Goal: Information Seeking & Learning: Learn about a topic

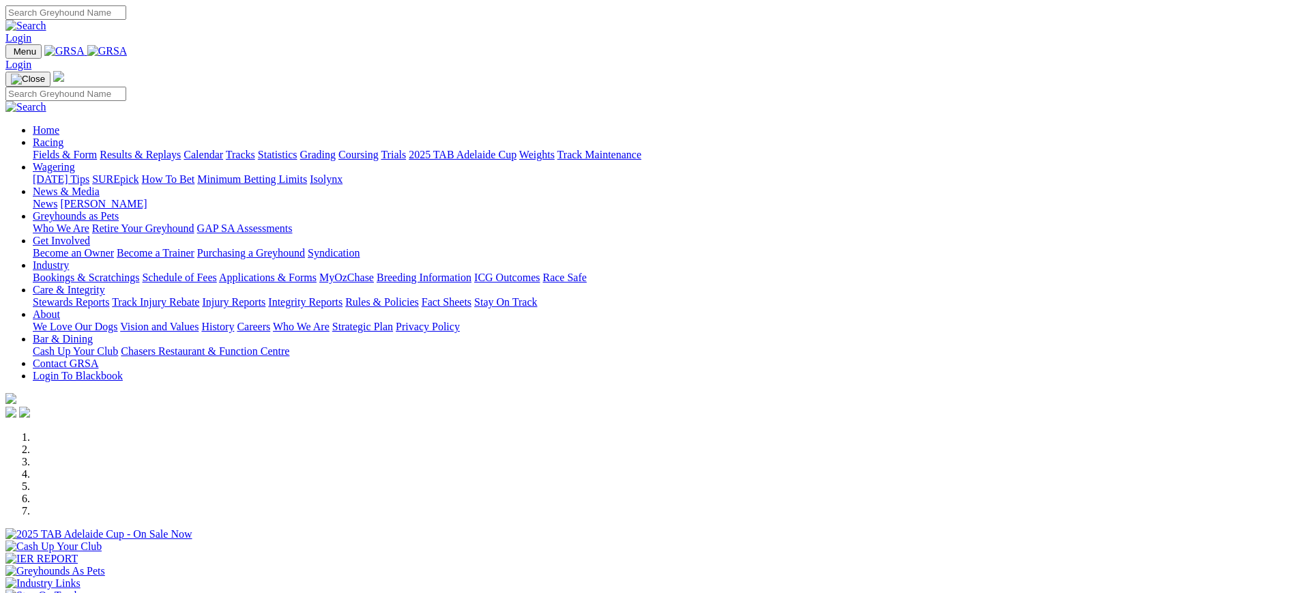
click at [57, 198] on link "News" at bounding box center [45, 204] width 25 height 12
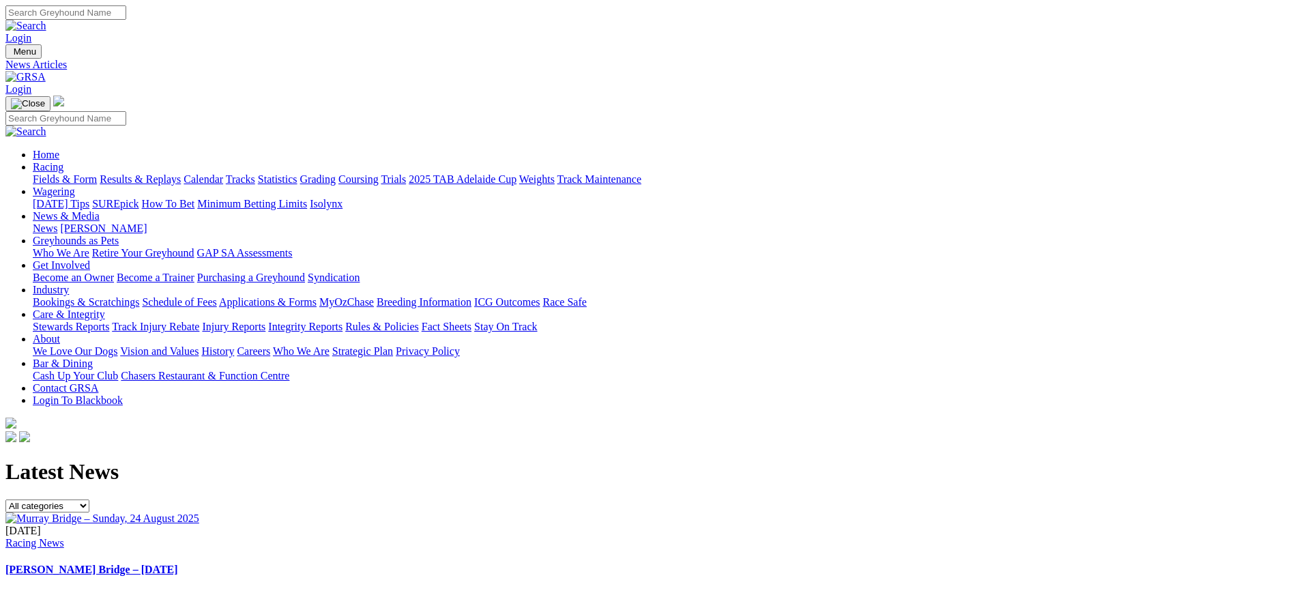
click at [46, 71] on link at bounding box center [25, 77] width 40 height 12
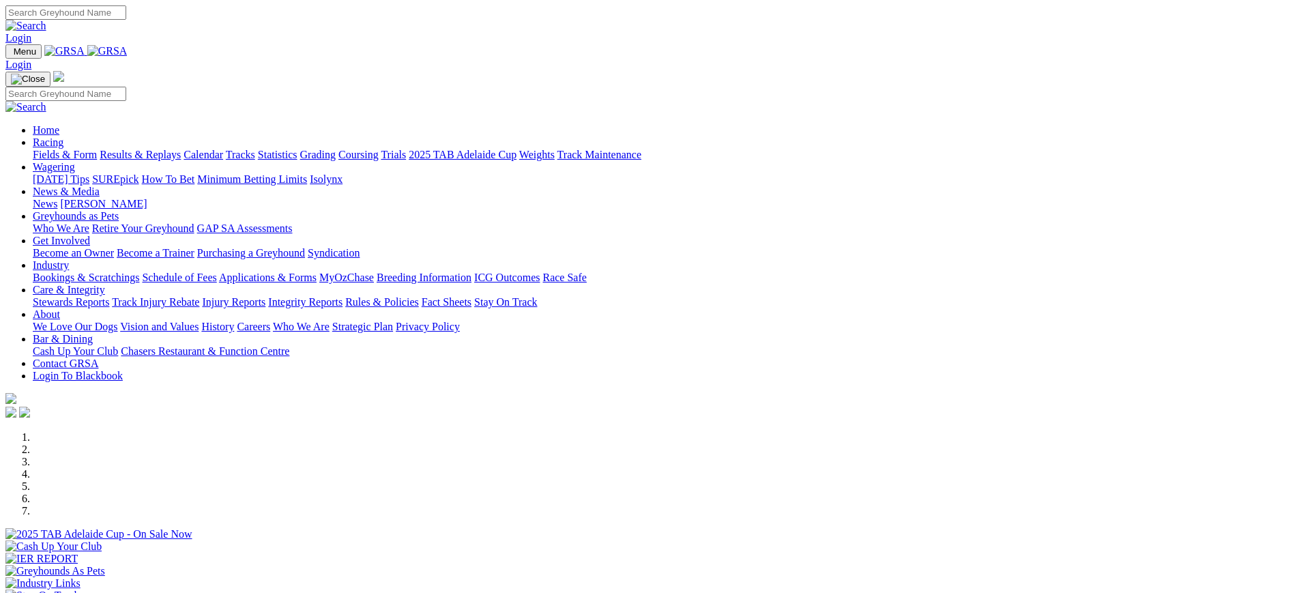
click at [379, 149] on link "Coursing" at bounding box center [358, 155] width 40 height 12
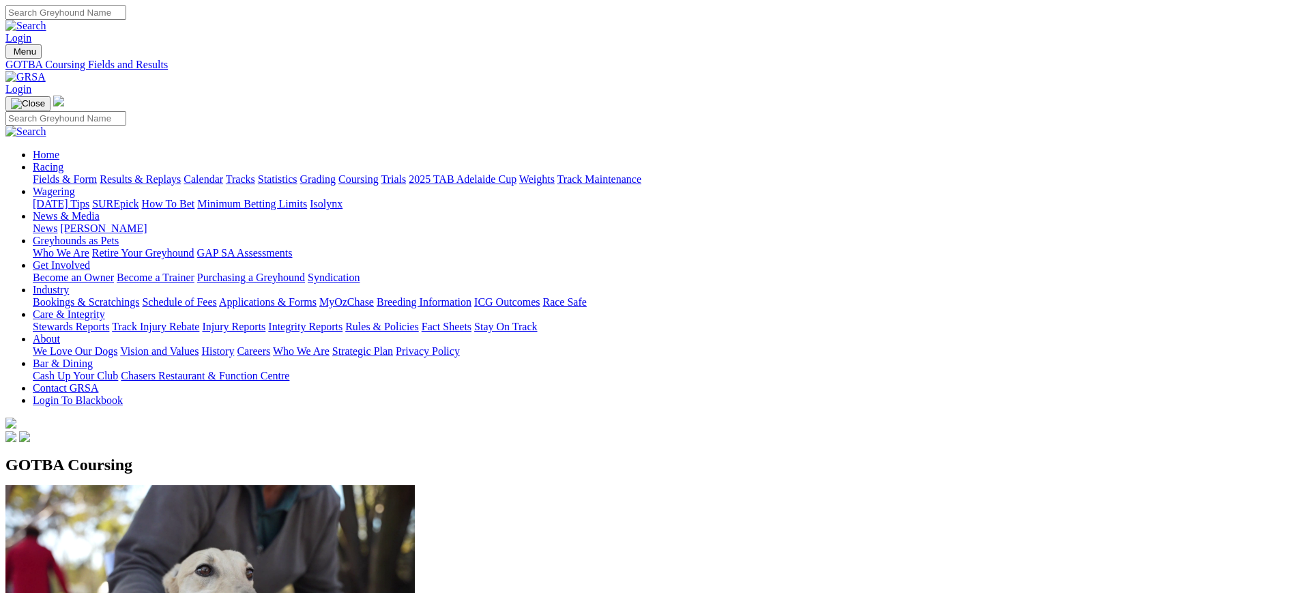
click at [46, 71] on img at bounding box center [25, 77] width 40 height 12
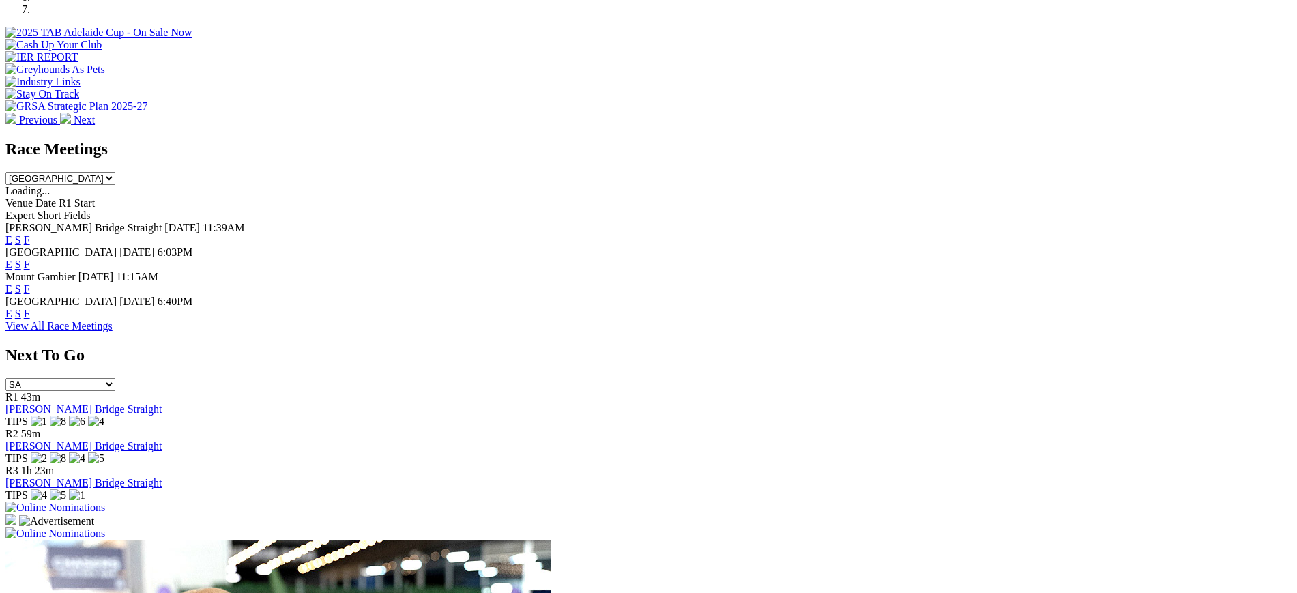
scroll to position [506, 0]
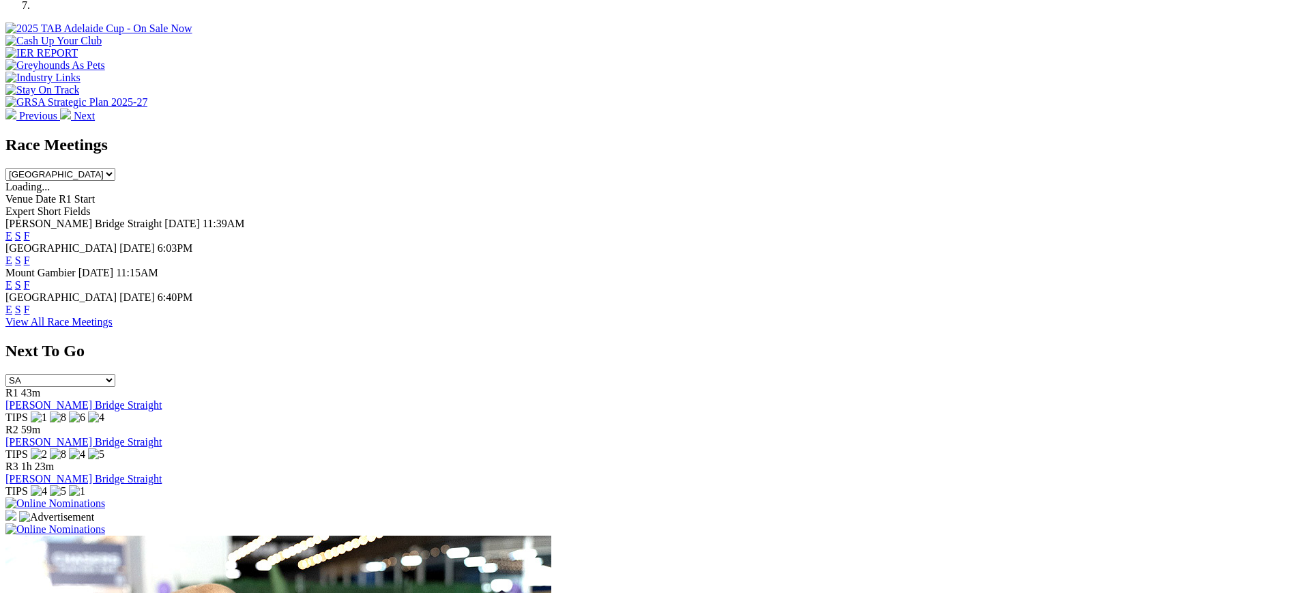
click at [30, 304] on link "F" at bounding box center [27, 310] width 6 height 12
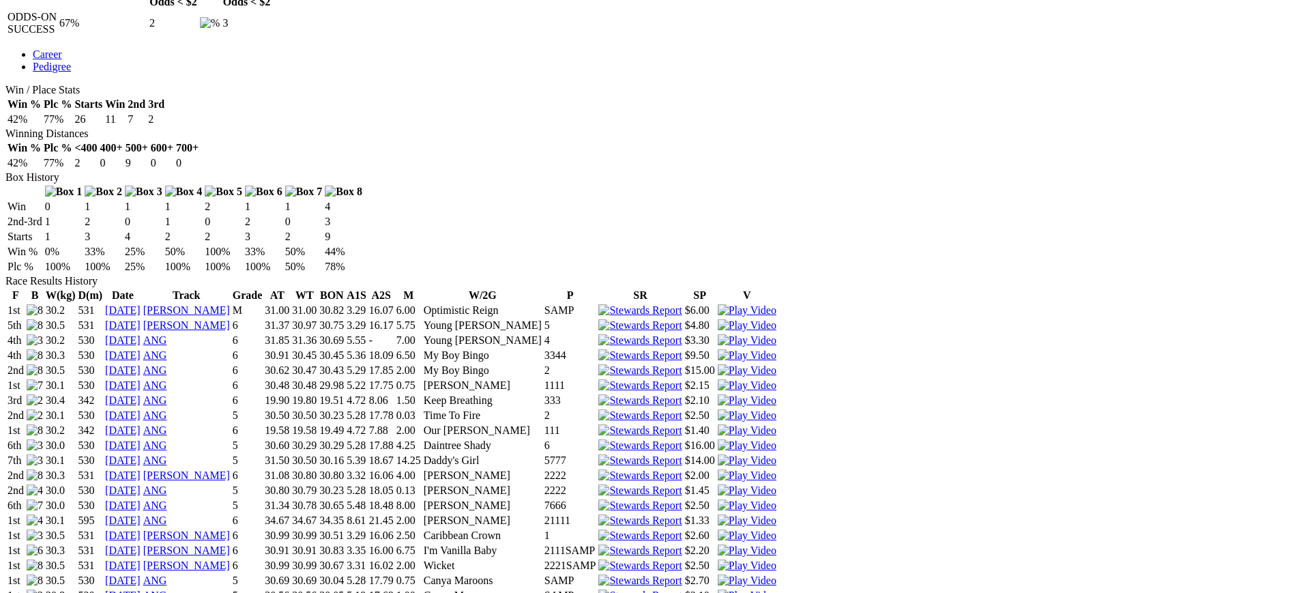
scroll to position [720, 0]
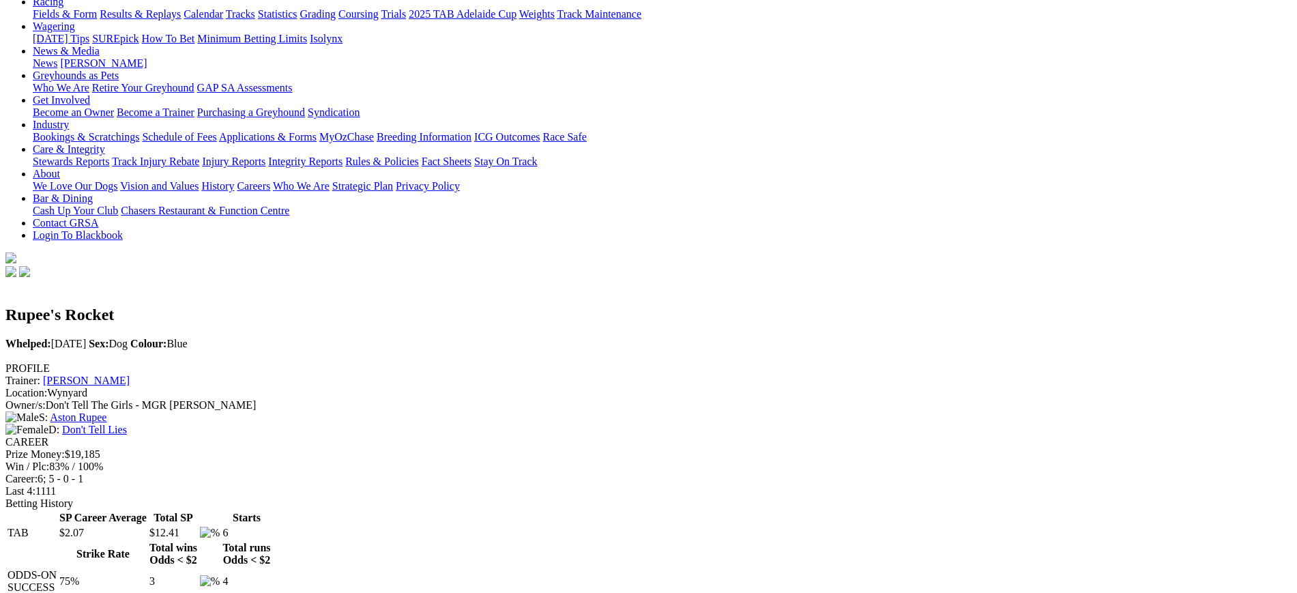
scroll to position [159, 0]
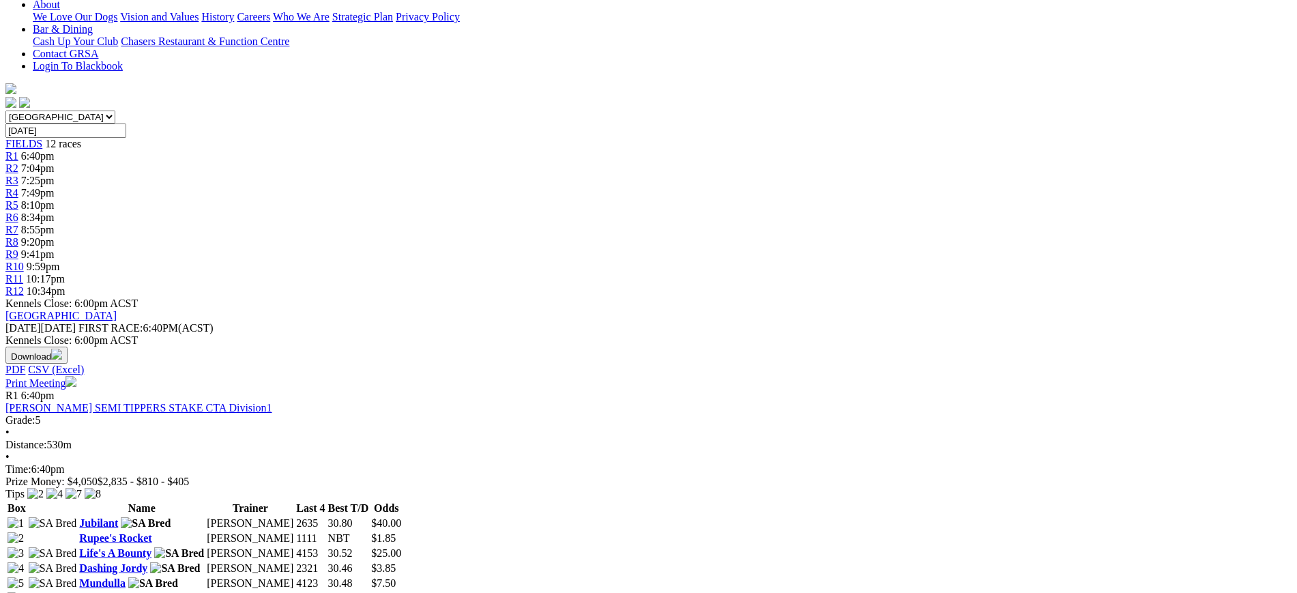
scroll to position [342, 0]
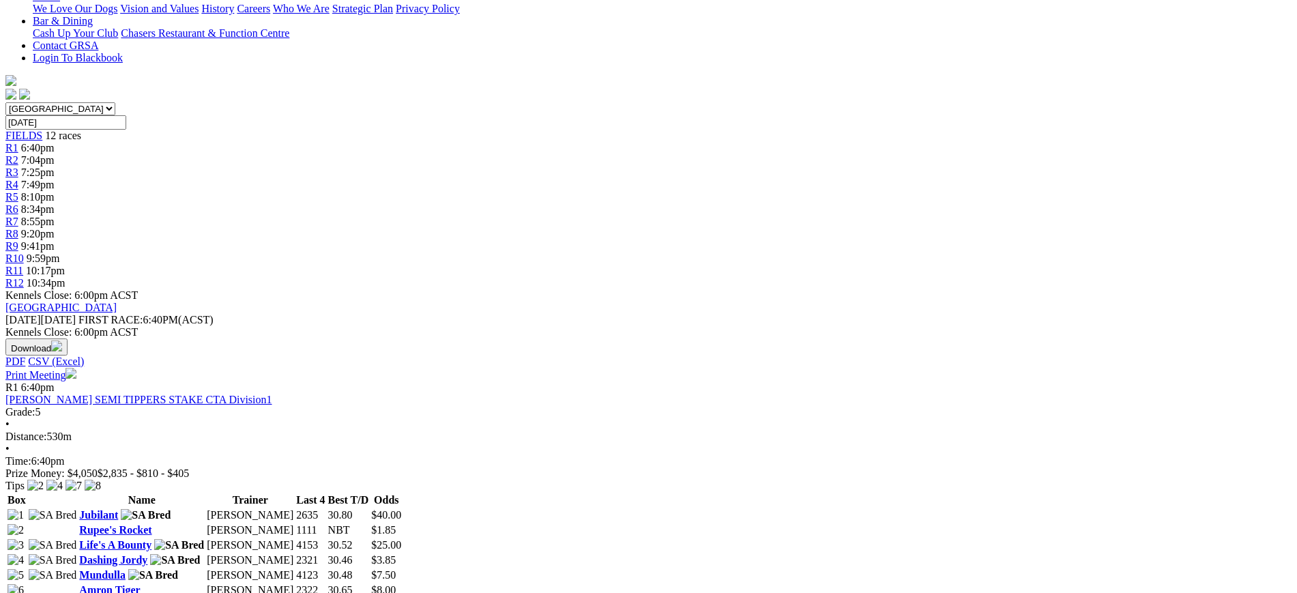
drag, startPoint x: 785, startPoint y: 83, endPoint x: 718, endPoint y: 82, distance: 66.9
copy link "Gebrselassie"
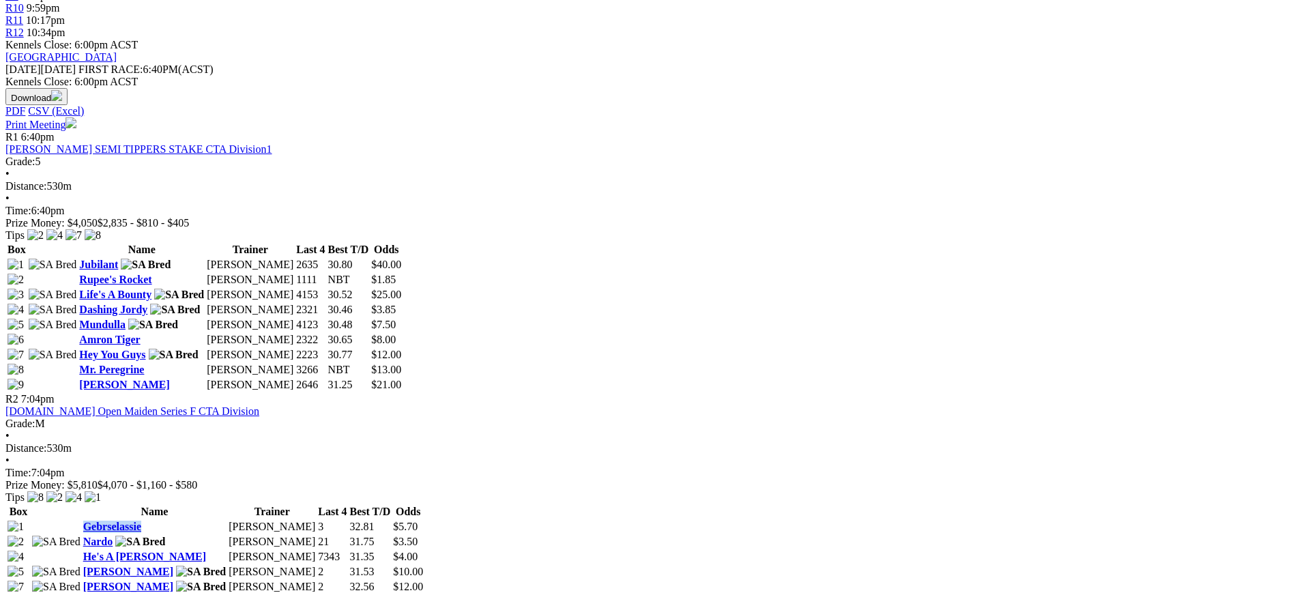
scroll to position [604, 0]
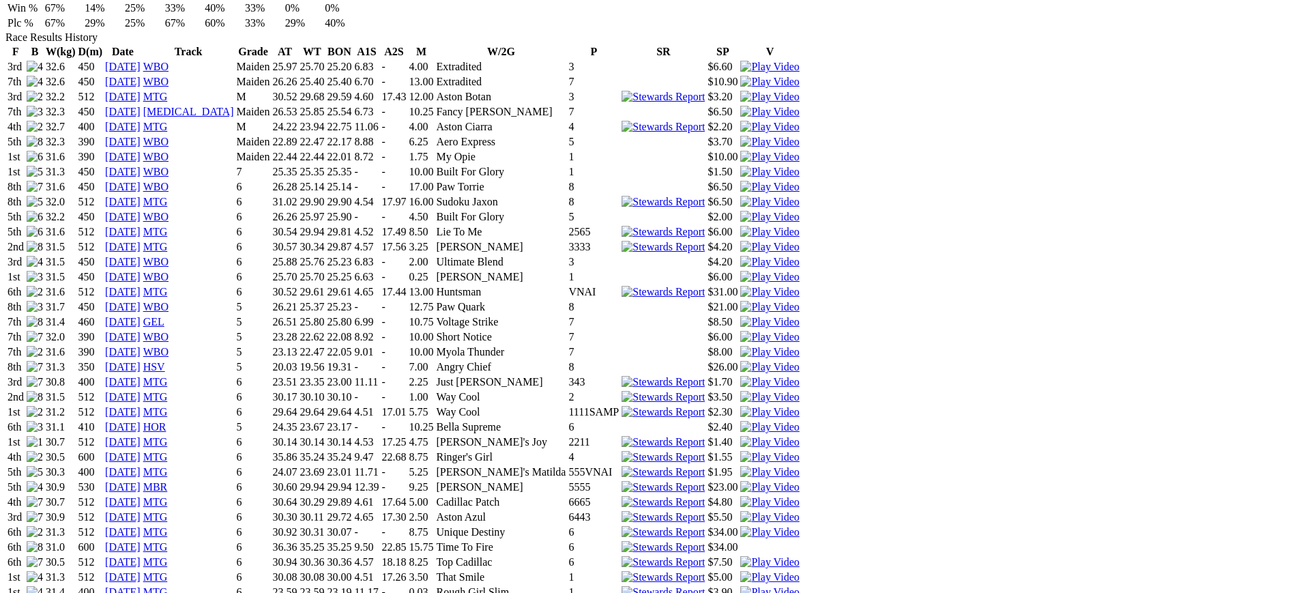
scroll to position [953, 0]
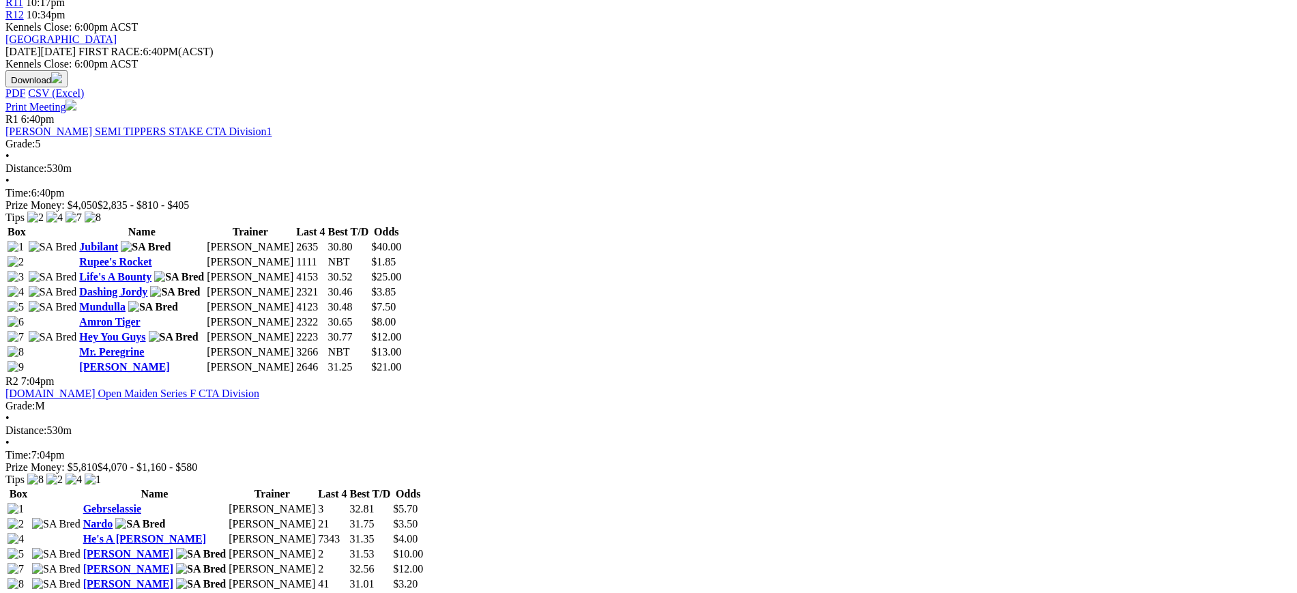
scroll to position [622, 0]
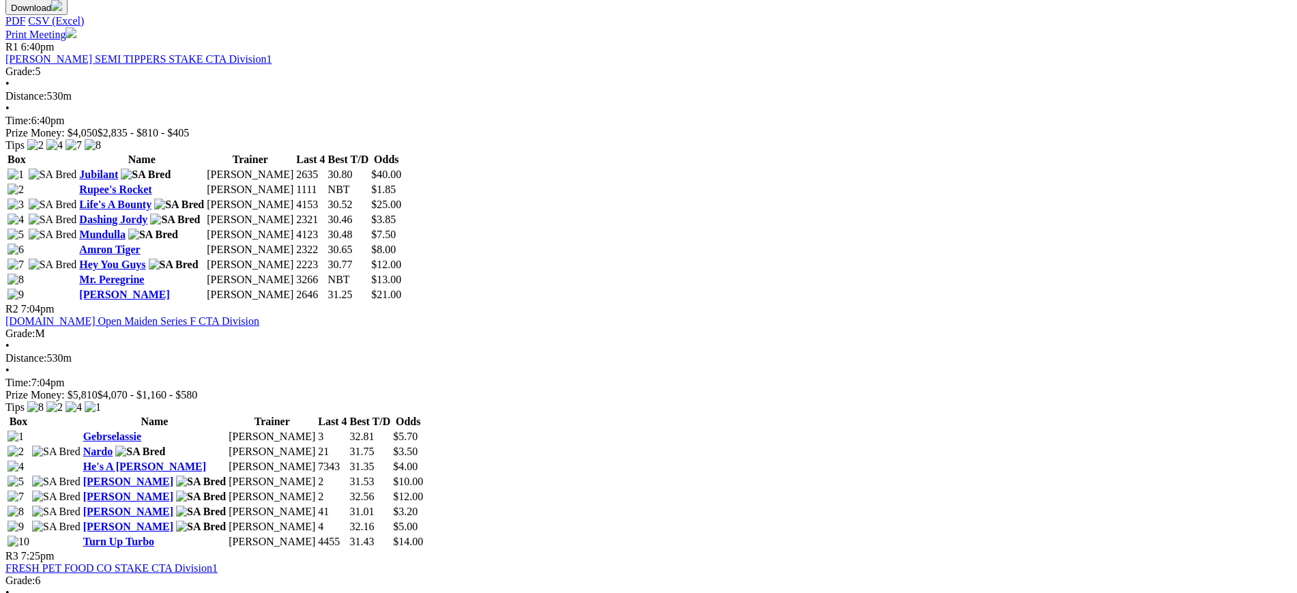
scroll to position [675, 0]
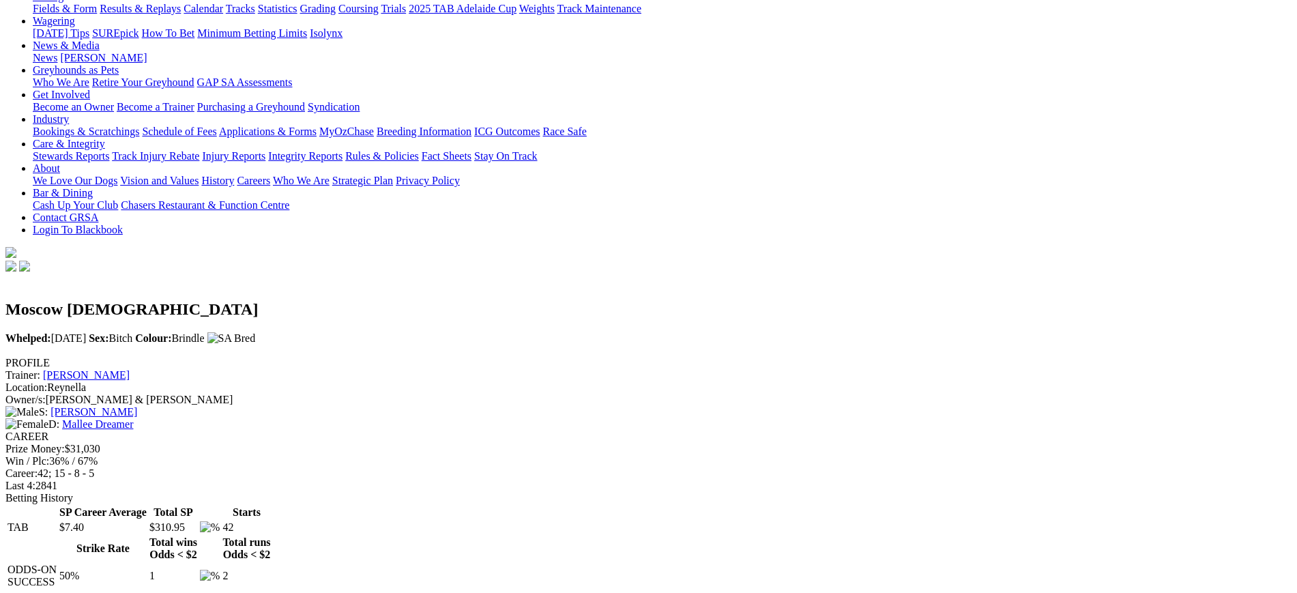
scroll to position [213, 0]
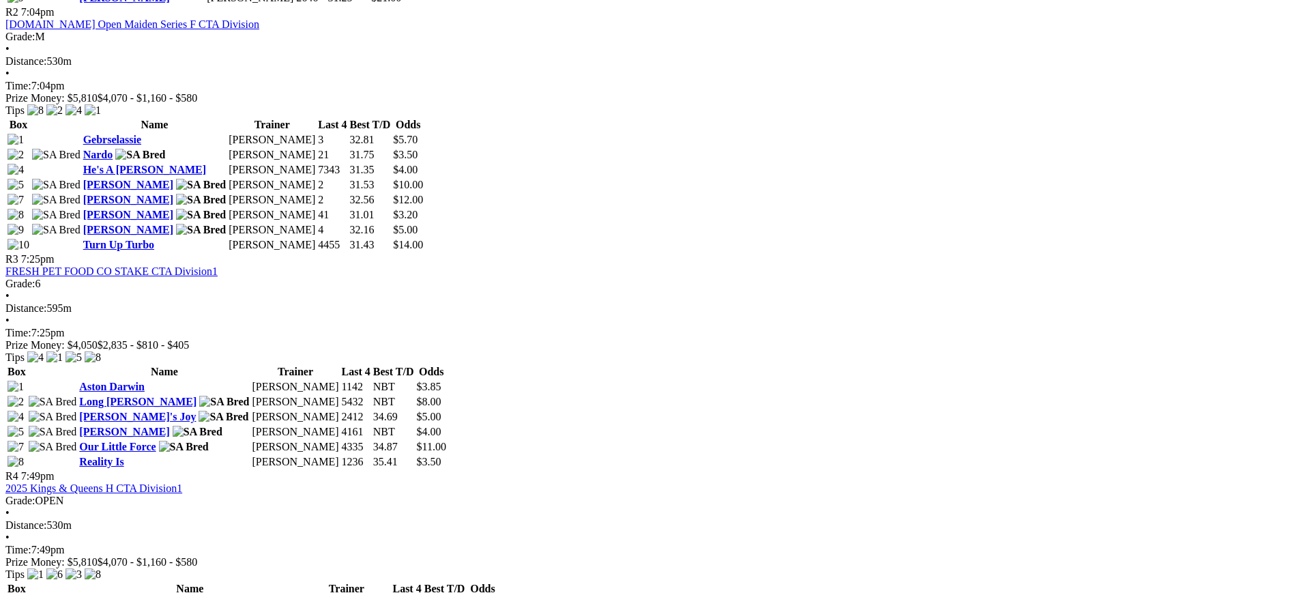
scroll to position [1012, 0]
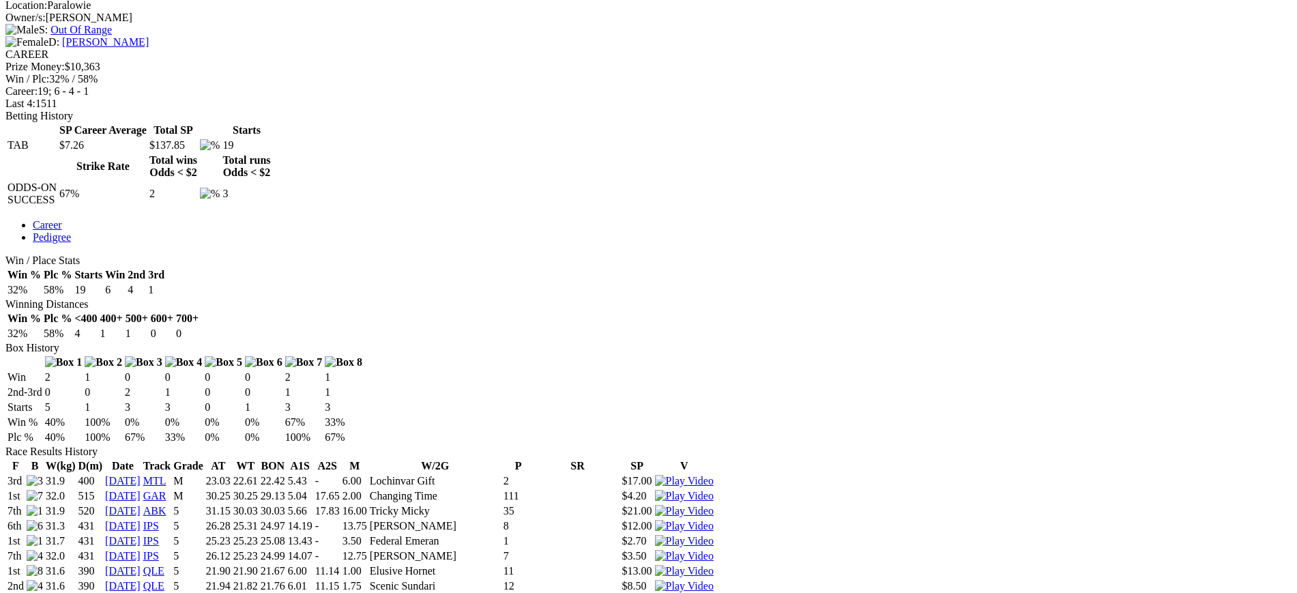
scroll to position [564, 0]
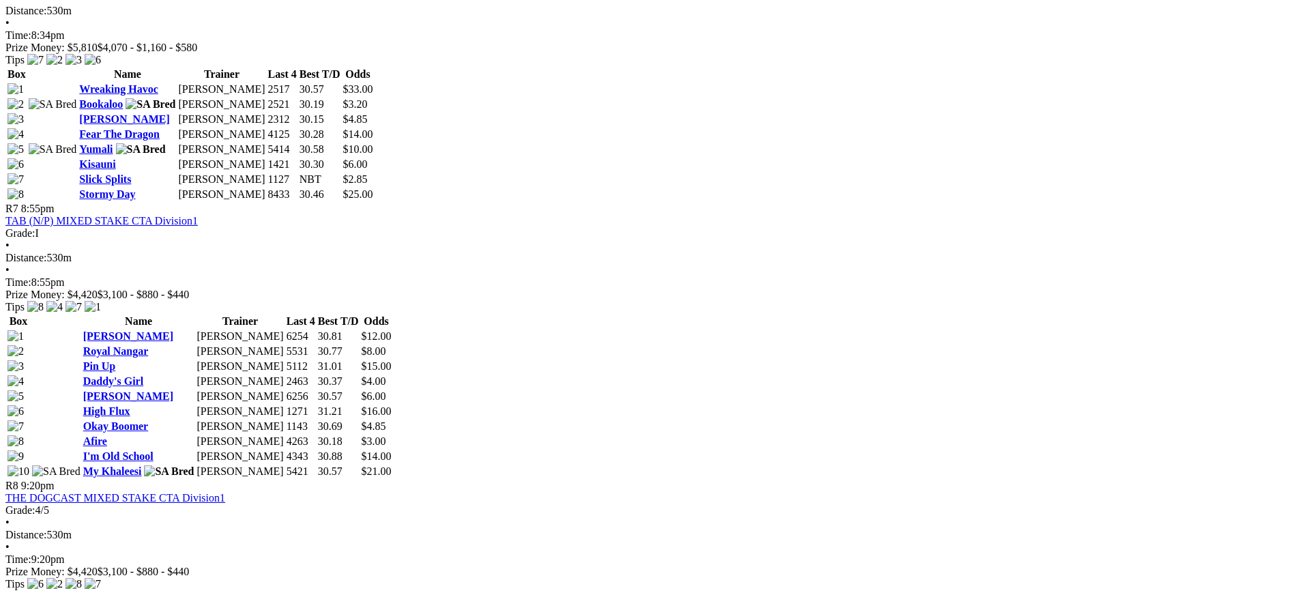
scroll to position [2011, 0]
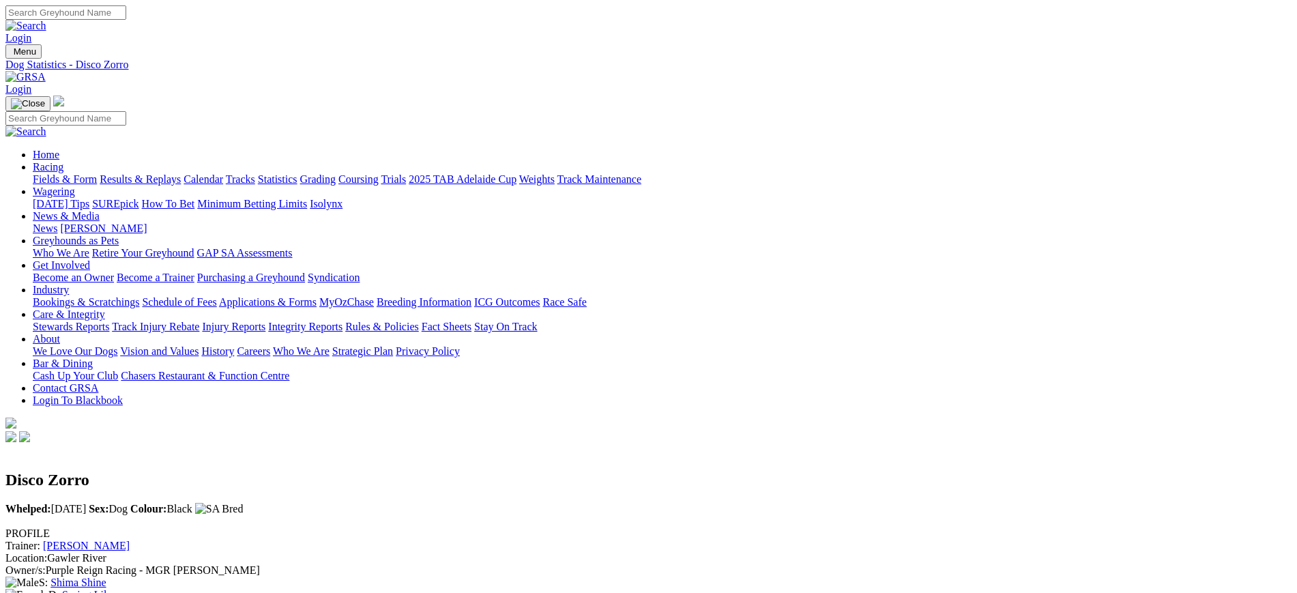
scroll to position [343, 0]
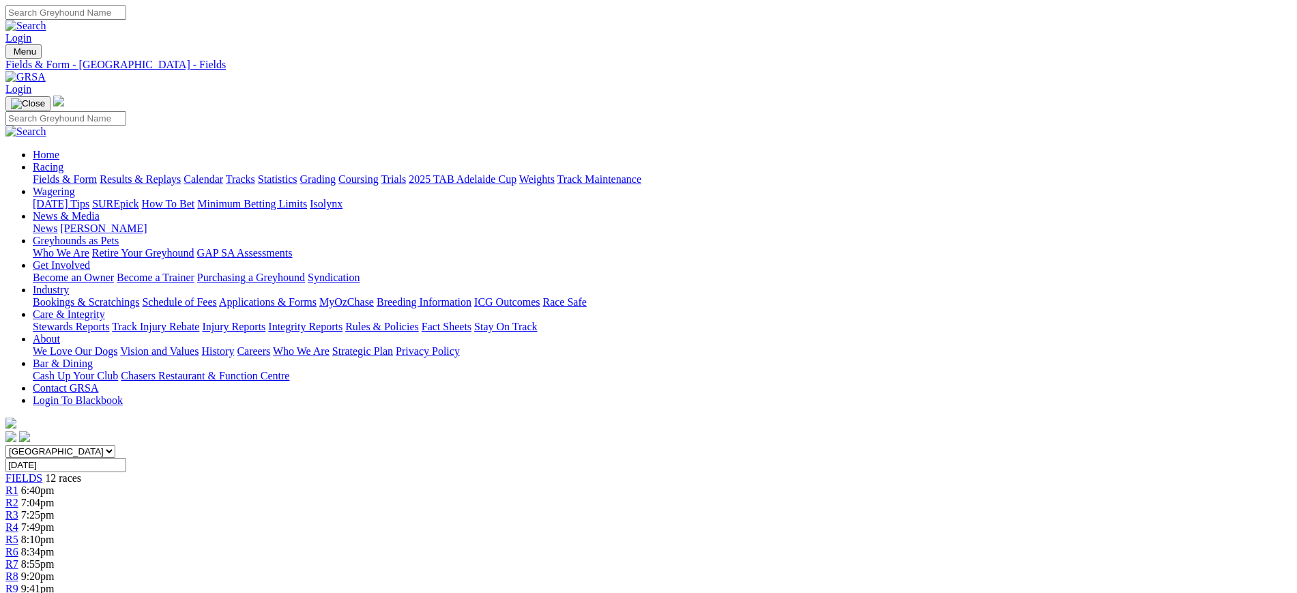
click at [46, 71] on img at bounding box center [25, 77] width 40 height 12
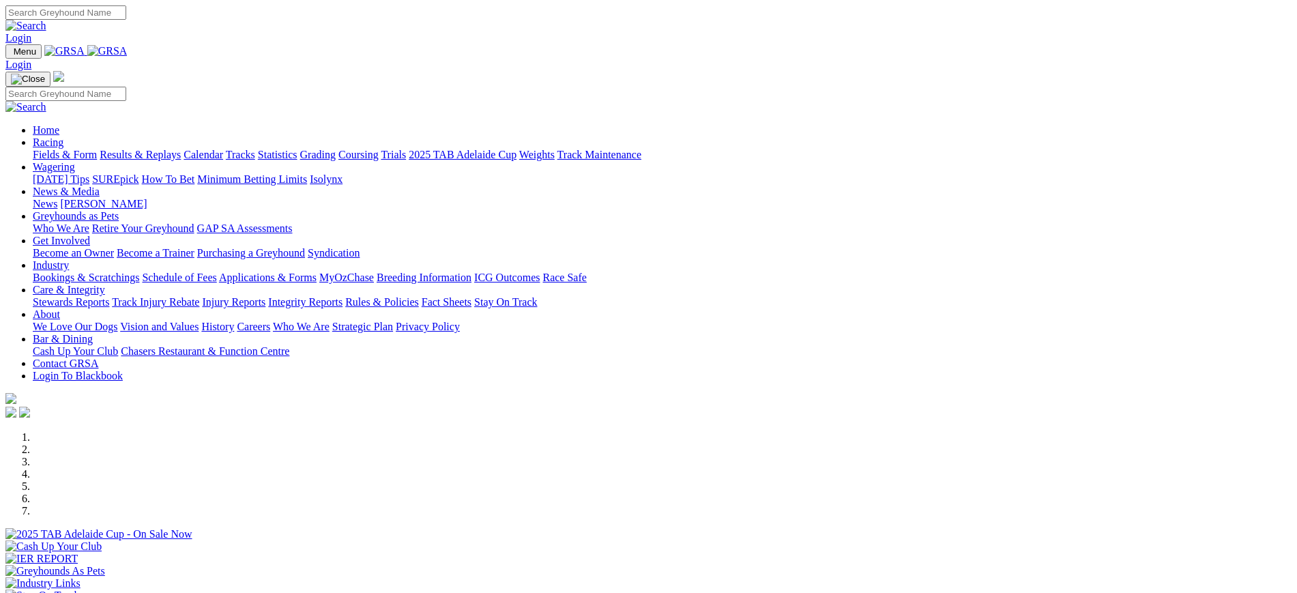
scroll to position [397, 0]
click at [57, 198] on link "News" at bounding box center [45, 204] width 25 height 12
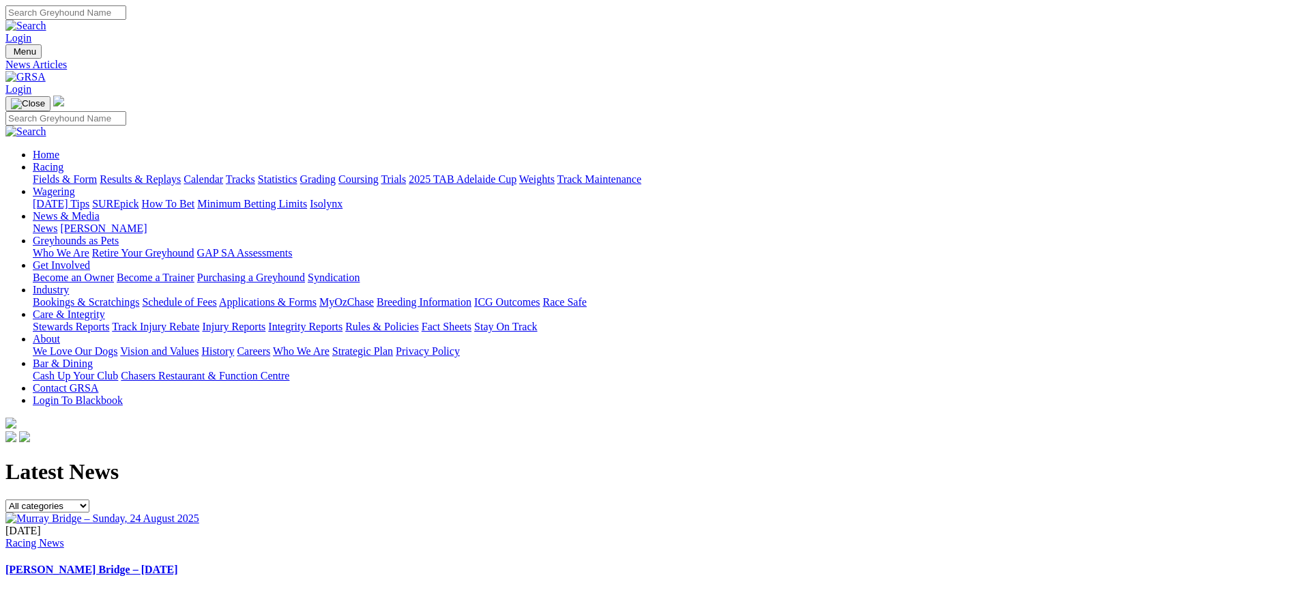
click at [46, 71] on img at bounding box center [25, 77] width 40 height 12
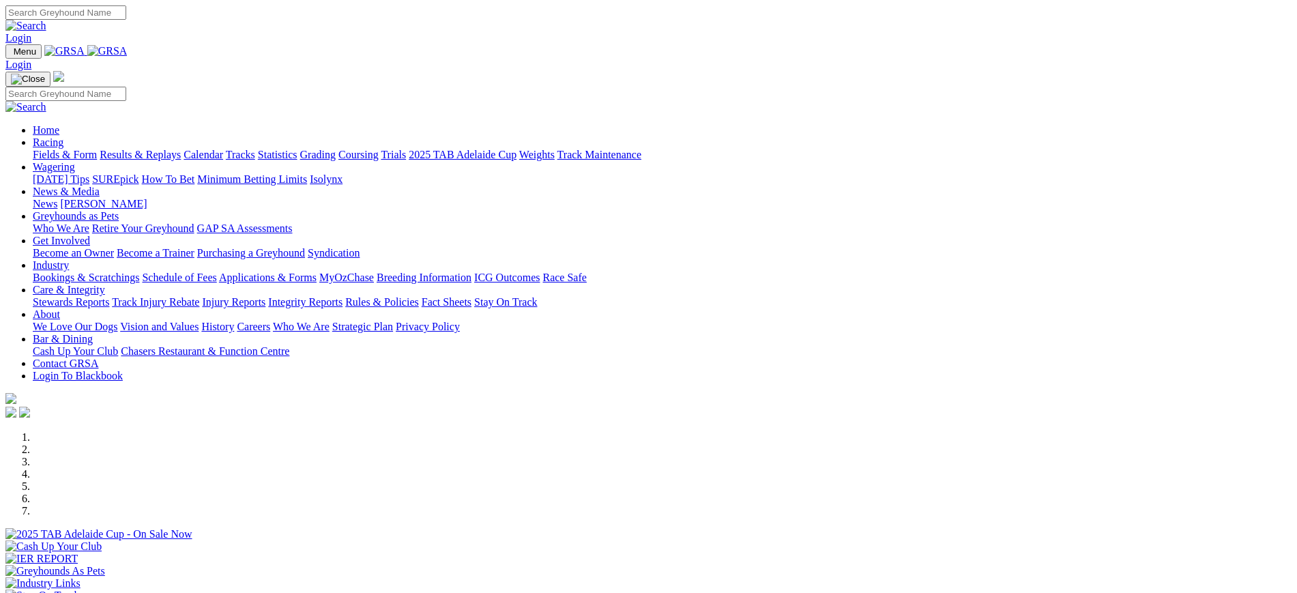
click at [540, 272] on link "ICG Outcomes" at bounding box center [506, 278] width 65 height 12
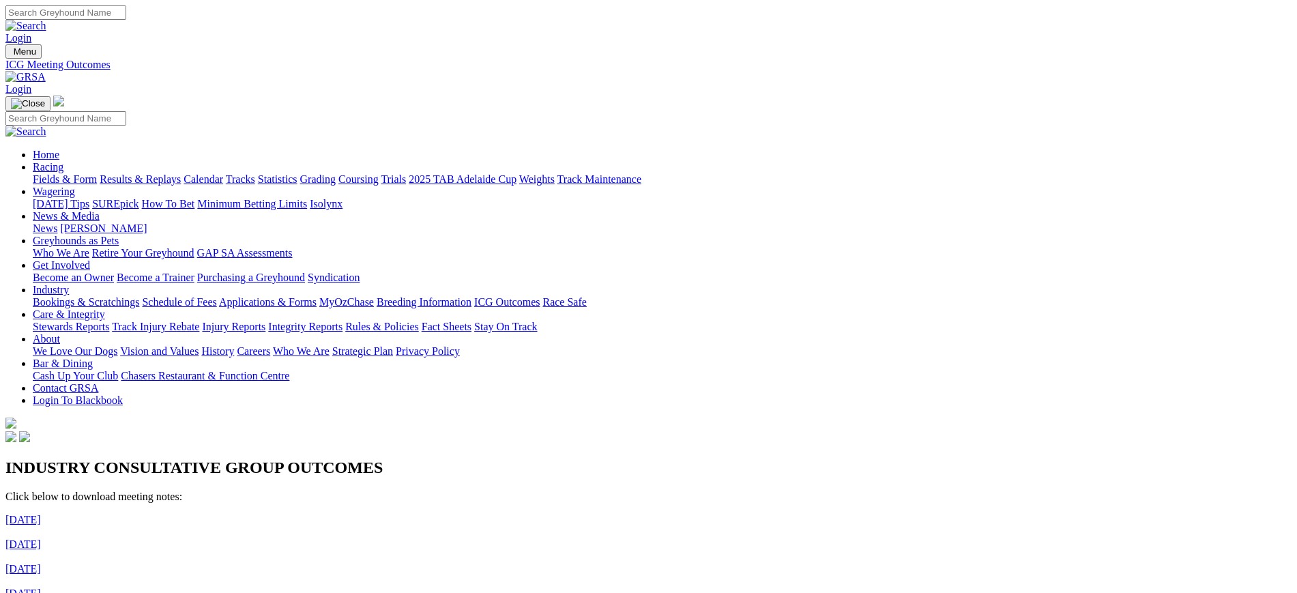
click at [46, 71] on img at bounding box center [25, 77] width 40 height 12
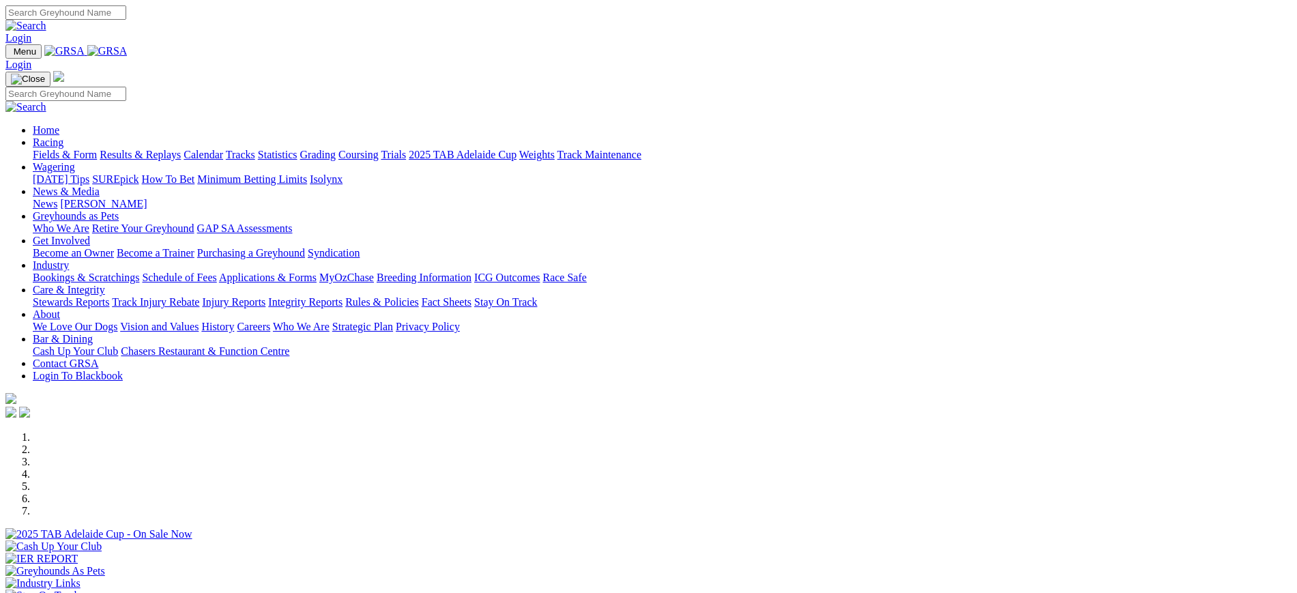
click at [128, 57] on img at bounding box center [107, 51] width 40 height 12
